Goal: Register for event/course

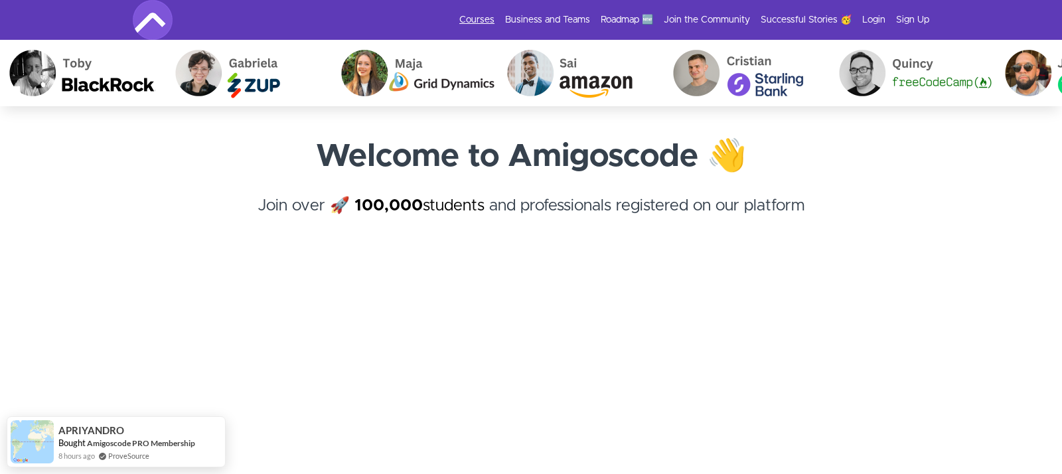
click at [485, 17] on link "Courses" at bounding box center [477, 19] width 35 height 13
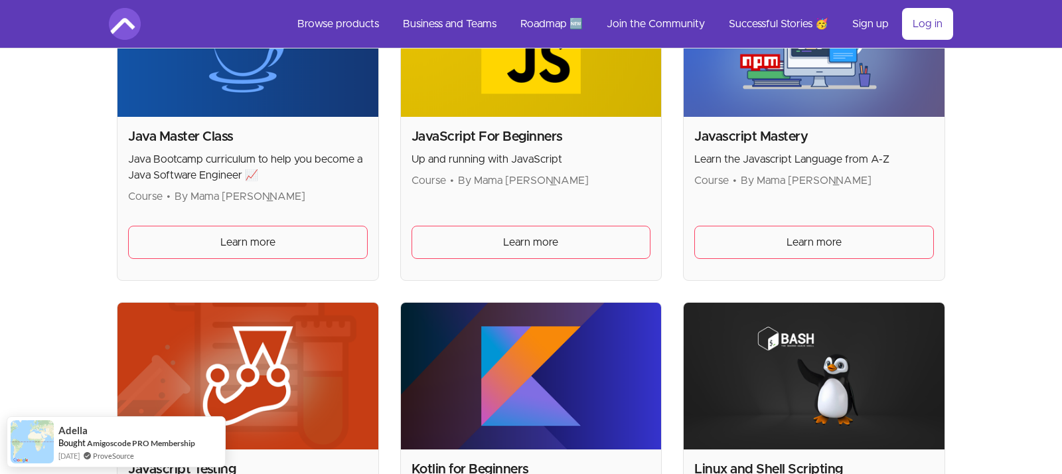
scroll to position [1741, 0]
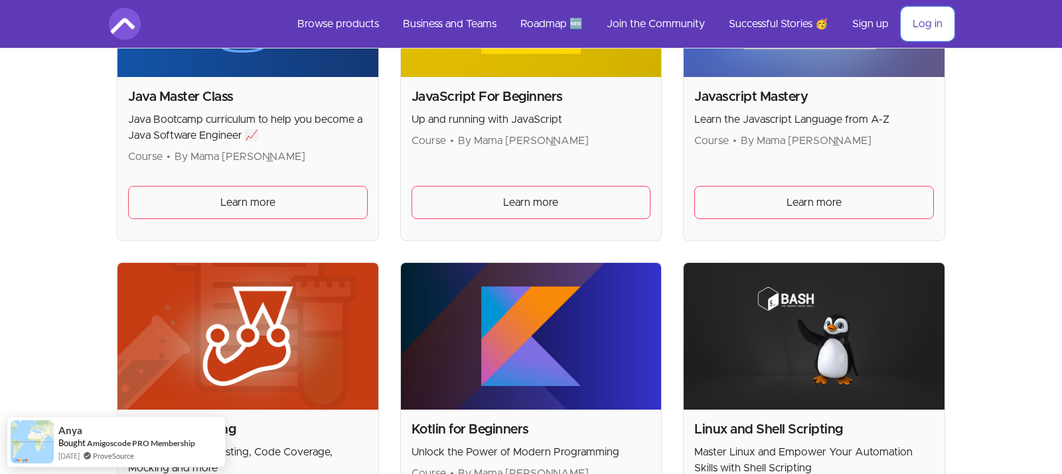
click at [933, 26] on link "Log in" at bounding box center [927, 24] width 51 height 32
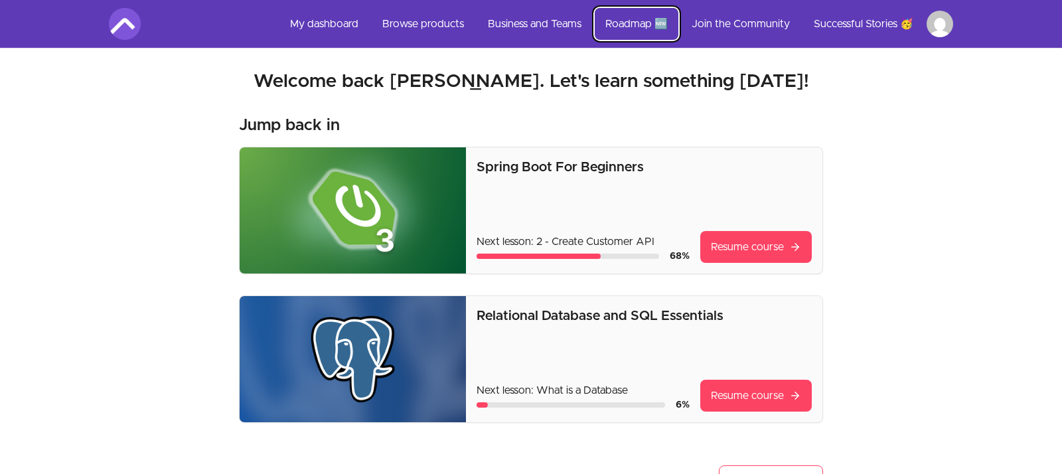
click at [635, 26] on link "Roadmap 🆕" at bounding box center [637, 24] width 84 height 32
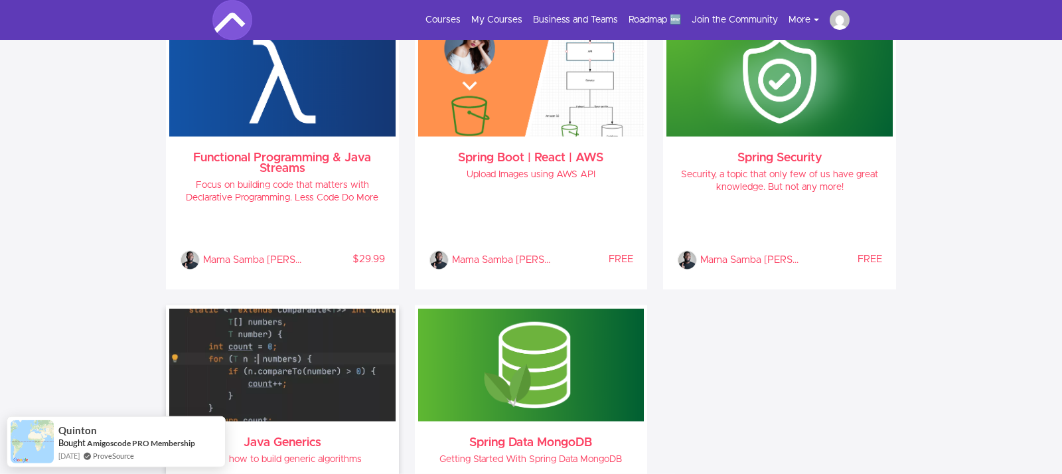
scroll to position [1375, 0]
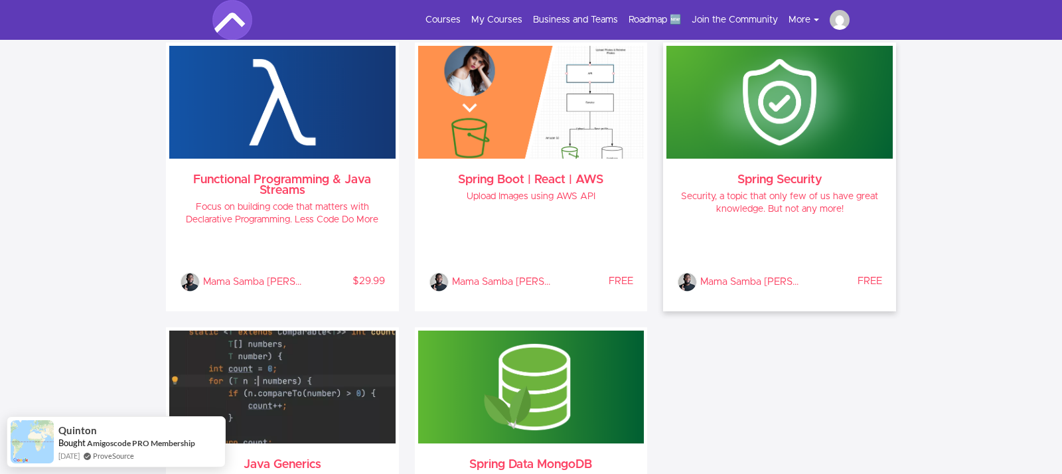
click at [746, 155] on img at bounding box center [780, 102] width 226 height 113
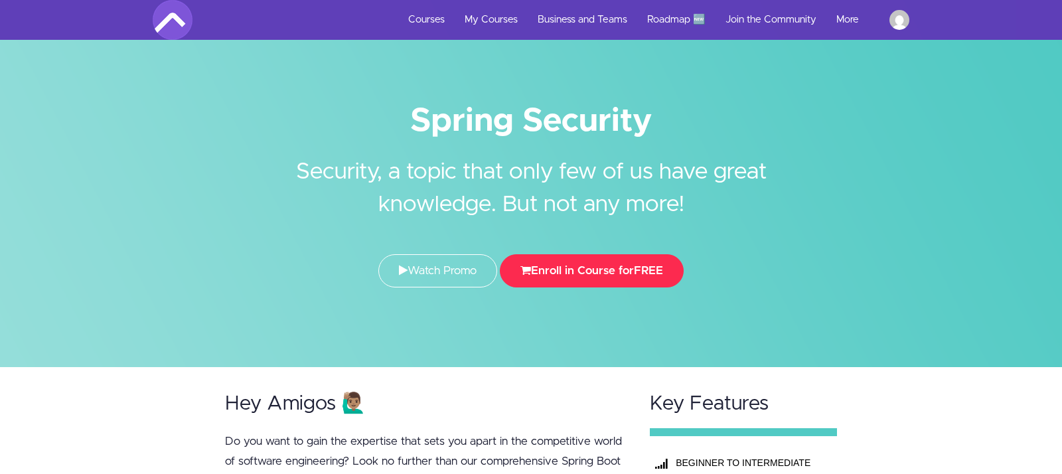
click at [626, 268] on button "Enroll in Course for FREE" at bounding box center [592, 270] width 184 height 33
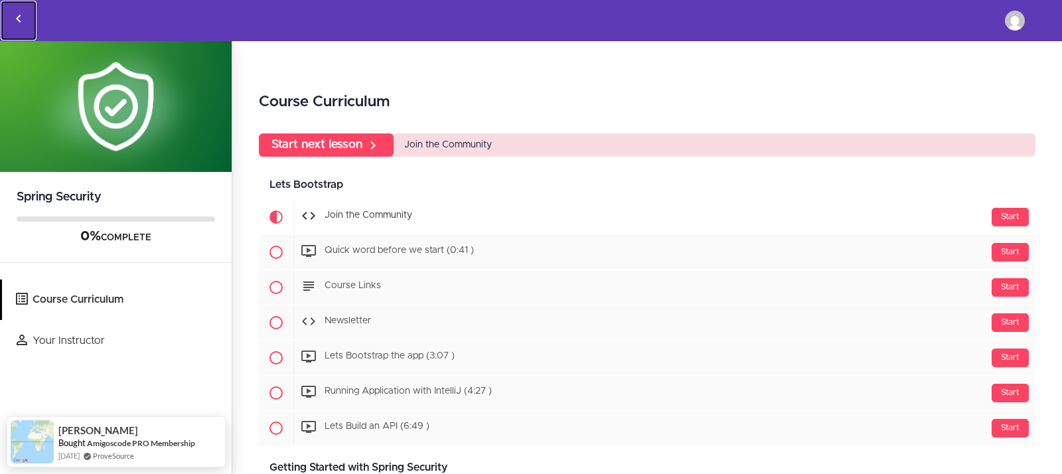
click at [17, 17] on icon "Back to courses" at bounding box center [19, 19] width 16 height 16
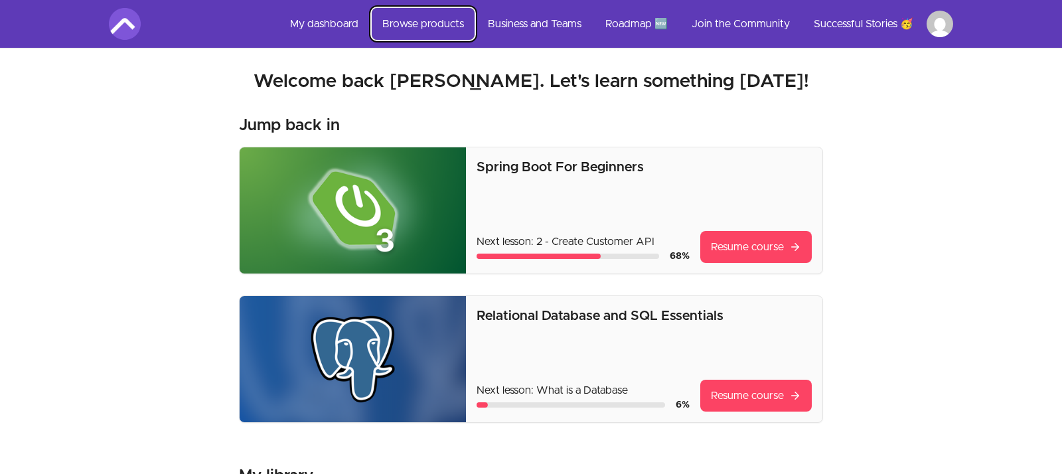
click at [444, 22] on link "Browse products" at bounding box center [423, 24] width 103 height 32
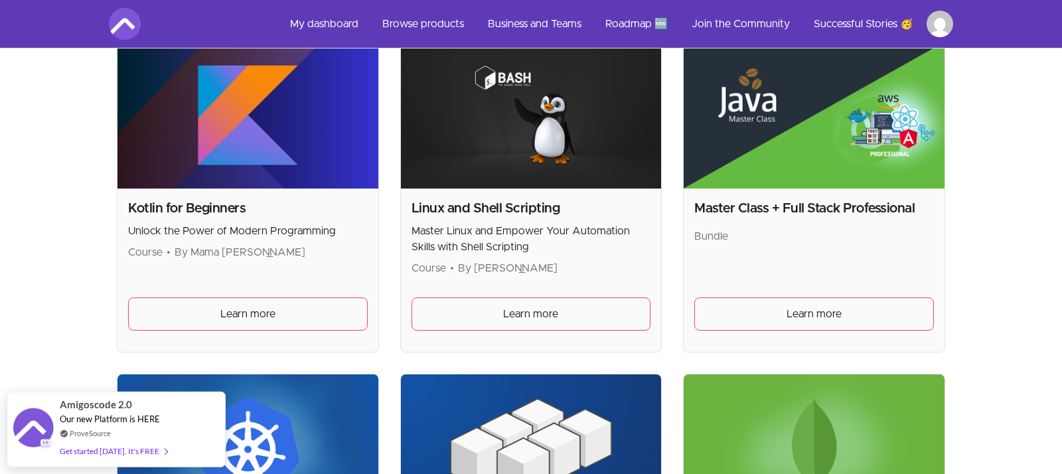
scroll to position [2199, 0]
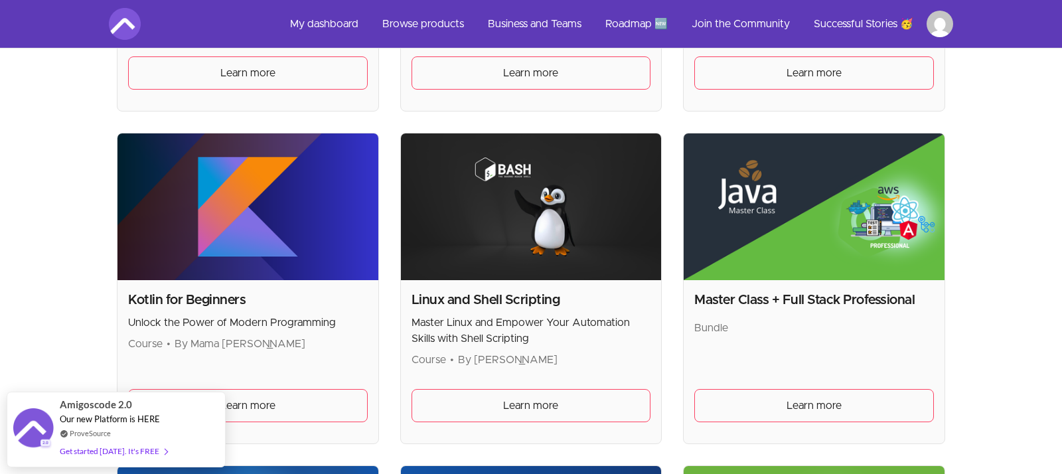
click at [517, 246] on img at bounding box center [531, 206] width 261 height 147
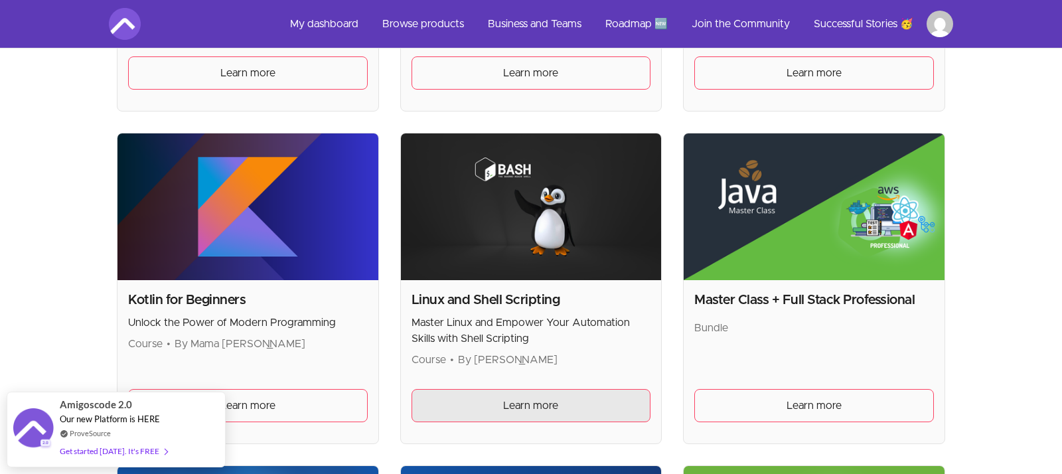
click at [503, 410] on link "Learn more" at bounding box center [532, 405] width 240 height 33
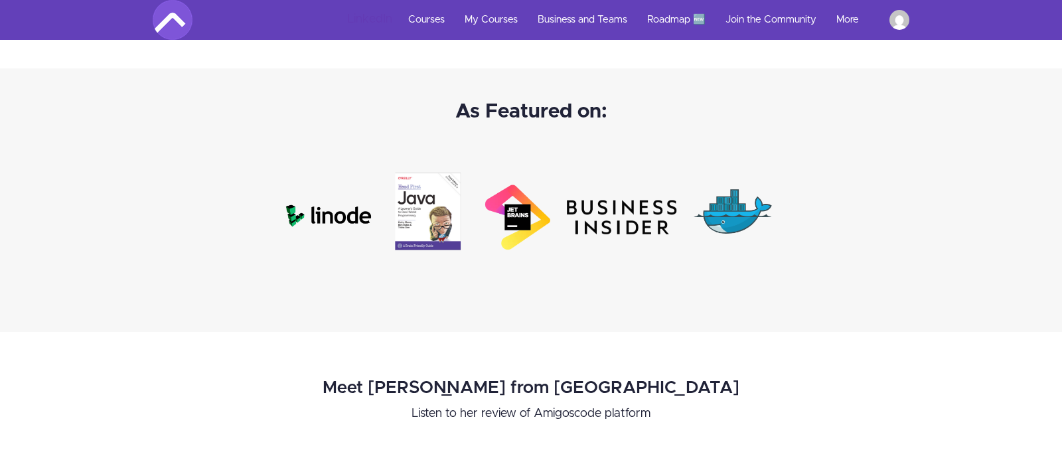
scroll to position [5275, 0]
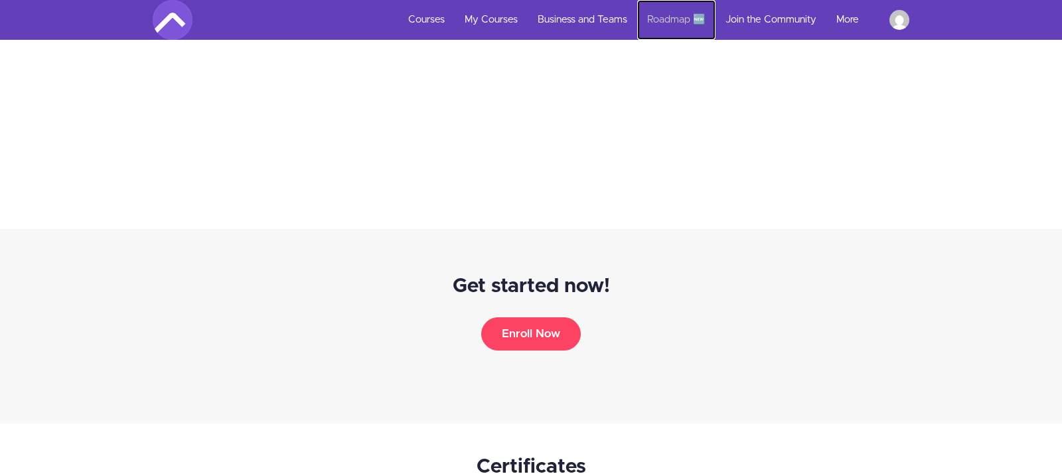
click at [665, 25] on link "Roadmap 🆕" at bounding box center [676, 20] width 78 height 40
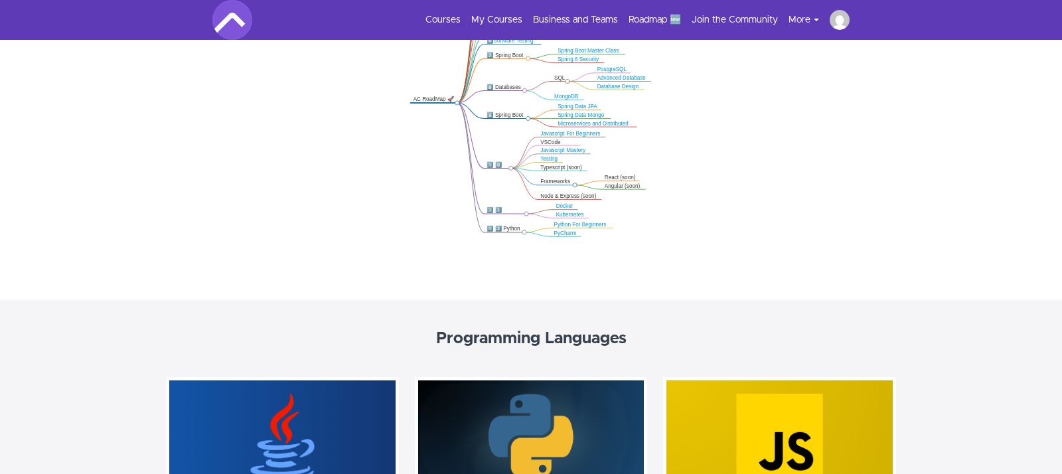
scroll to position [367, 0]
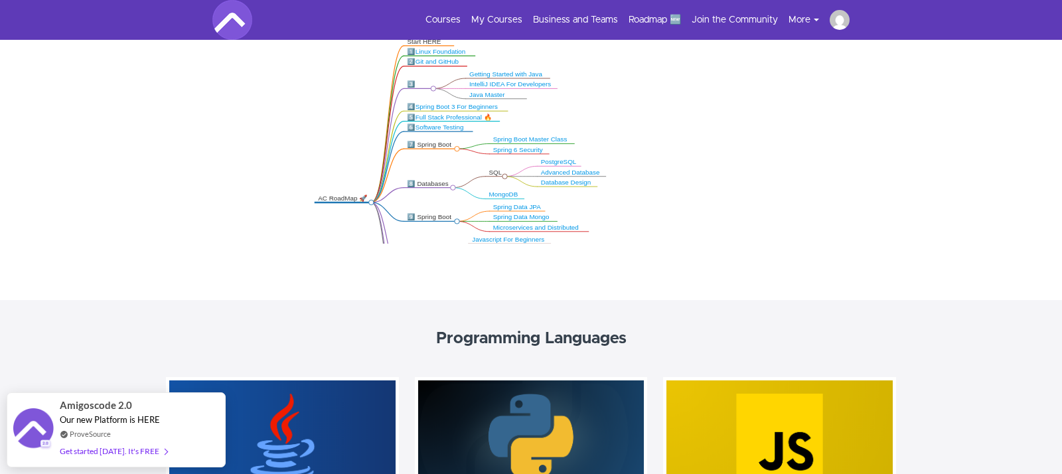
drag, startPoint x: 339, startPoint y: 161, endPoint x: 355, endPoint y: 255, distance: 95.5
click at [355, 255] on div ".markmap{font:300 16px/20px sans-serif}.markmap-link{fill:none}.markmap-node>ci…" at bounding box center [531, 103] width 1062 height 394
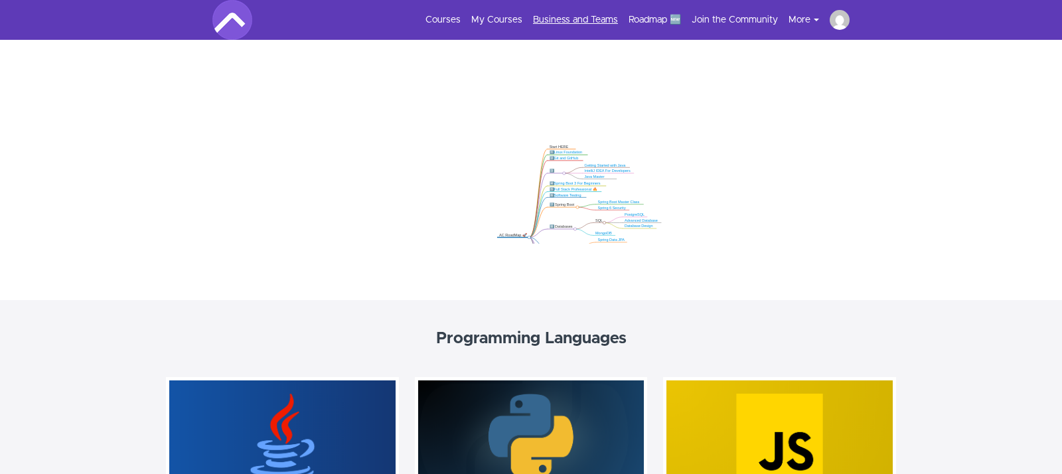
click at [558, 21] on link "Business and Teams" at bounding box center [575, 19] width 85 height 13
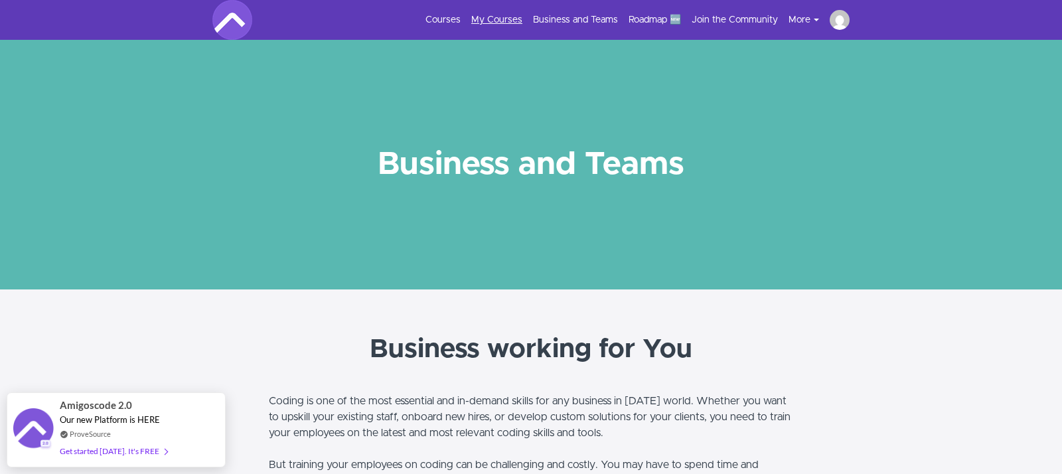
click at [498, 21] on link "My Courses" at bounding box center [496, 19] width 51 height 13
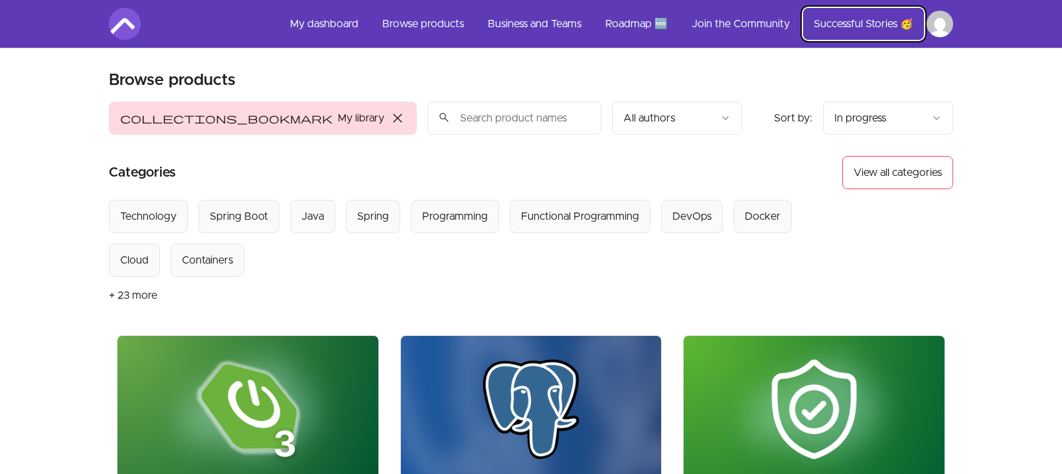
click at [837, 24] on link "Successful Stories 🥳" at bounding box center [863, 24] width 121 height 32
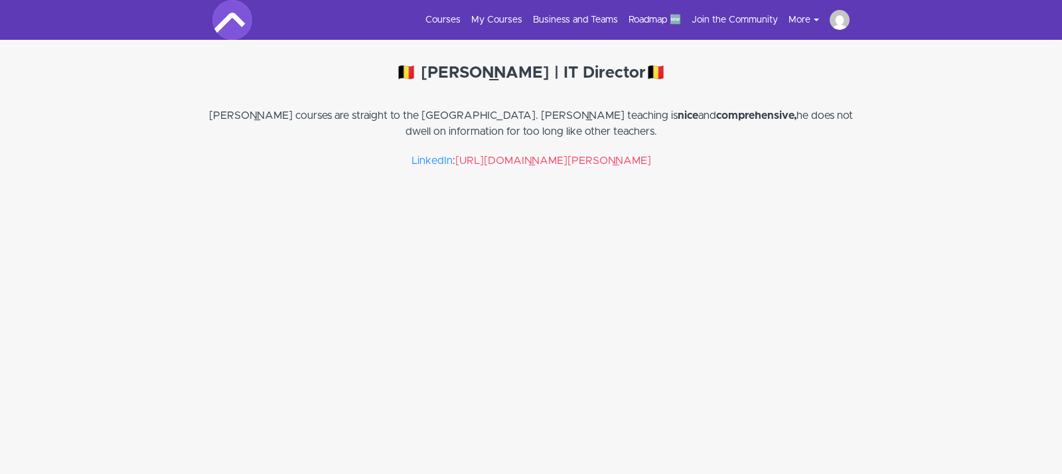
scroll to position [16256, 0]
